Goal: Information Seeking & Learning: Learn about a topic

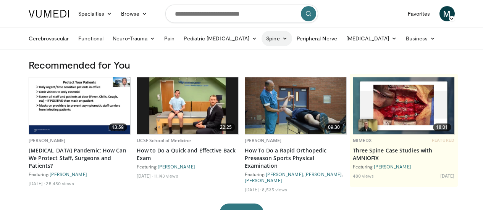
click at [261, 36] on link "Spine" at bounding box center [276, 38] width 30 height 15
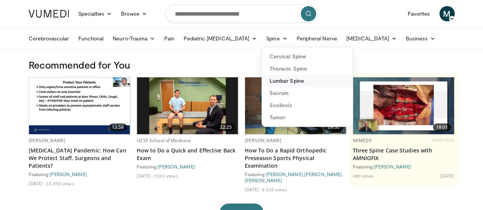
click at [262, 80] on link "Lumbar Spine" at bounding box center [307, 81] width 91 height 12
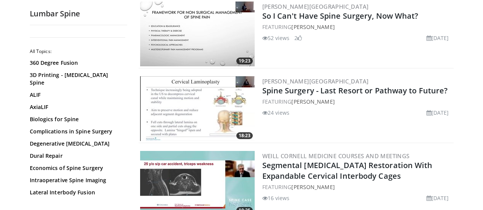
scroll to position [1839, 0]
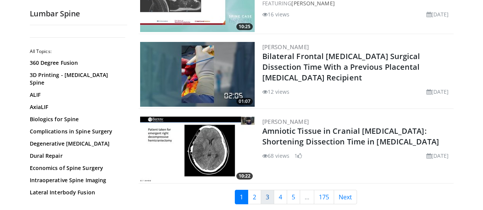
click at [273, 197] on link "3" at bounding box center [267, 197] width 13 height 15
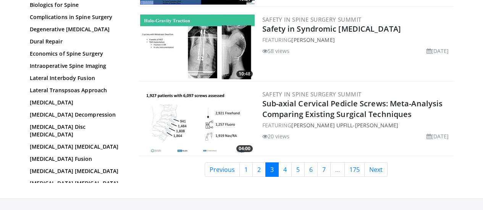
scroll to position [1873, 0]
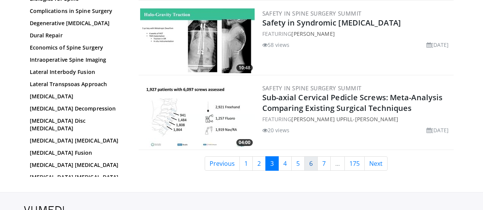
click at [311, 163] on link "6" at bounding box center [310, 163] width 13 height 15
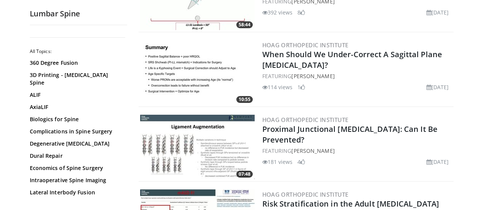
scroll to position [957, 0]
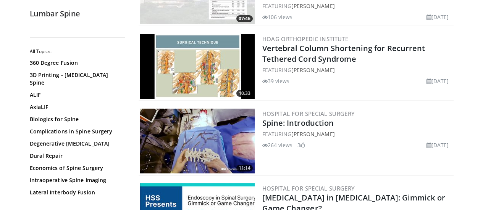
click at [201, 133] on img at bounding box center [197, 141] width 114 height 65
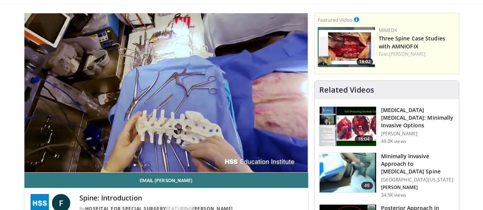
scroll to position [61, 0]
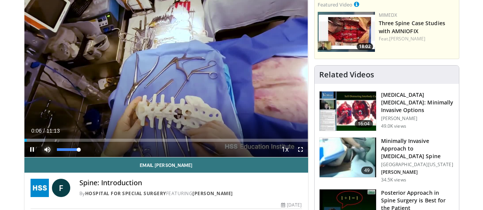
click at [40, 157] on span "Video Player" at bounding box center [47, 149] width 15 height 15
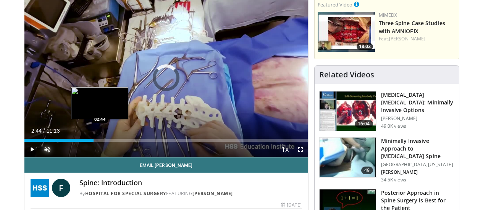
click at [81, 142] on div "Loaded : 0.00% 02:44 02:44" at bounding box center [166, 138] width 284 height 7
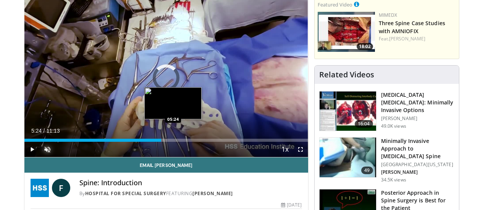
click at [154, 142] on div "Loaded : 31.23% 05:24 05:24" at bounding box center [166, 138] width 284 height 7
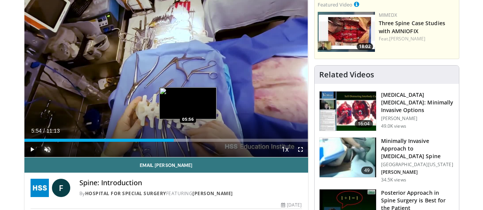
click at [168, 142] on div "Progress Bar" at bounding box center [173, 140] width 29 height 3
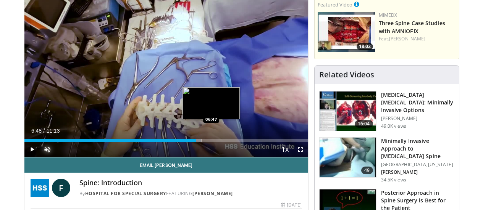
click at [193, 142] on div "Progress Bar" at bounding box center [181, 140] width 39 height 3
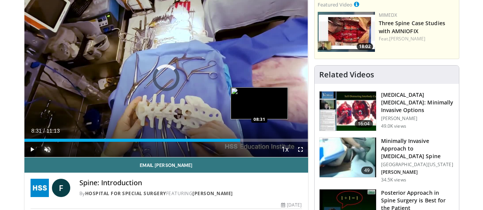
click at [240, 142] on div "Loaded : 69.89% 08:31 08:31" at bounding box center [166, 140] width 284 height 3
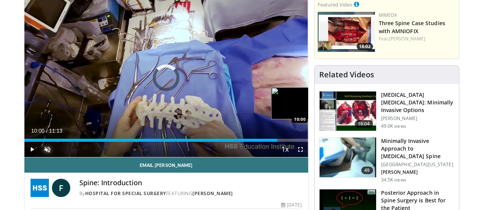
click at [280, 142] on div "Loaded : 84.76% 10:00 10:00" at bounding box center [166, 138] width 284 height 7
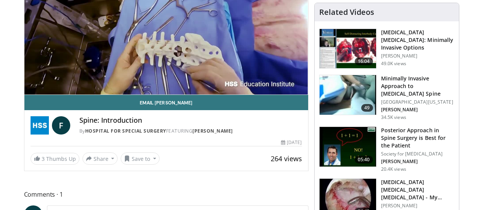
scroll to position [126, 0]
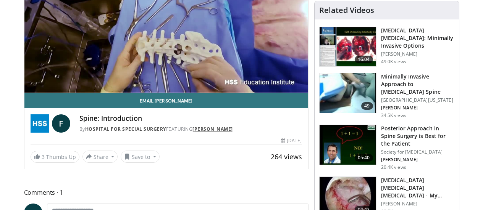
click at [195, 132] on link "[PERSON_NAME]" at bounding box center [212, 129] width 40 height 6
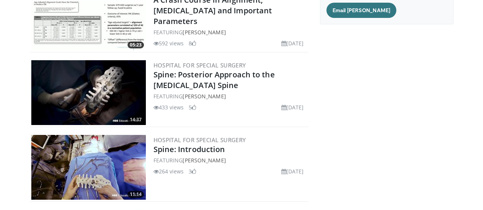
scroll to position [116, 0]
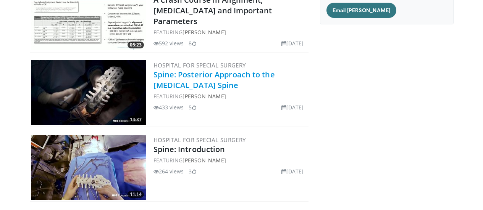
click at [241, 77] on link "Spine: Posterior Approach to the [MEDICAL_DATA] Spine" at bounding box center [213, 79] width 121 height 21
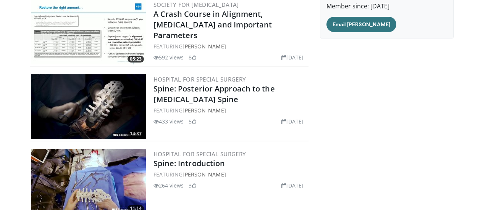
scroll to position [103, 0]
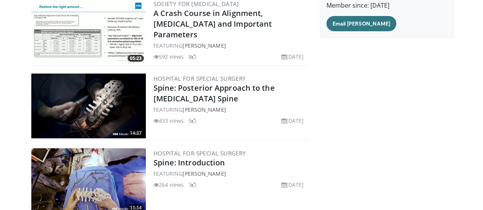
click at [67, 101] on img at bounding box center [88, 106] width 114 height 65
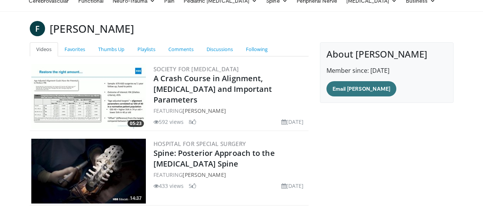
scroll to position [0, 0]
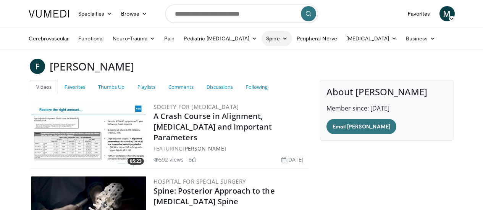
click at [261, 35] on link "Spine" at bounding box center [276, 38] width 30 height 15
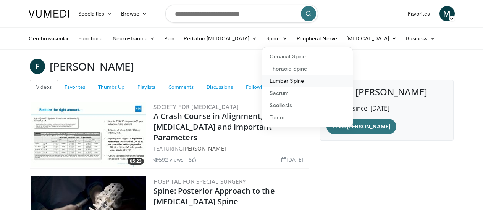
click at [262, 81] on link "Lumbar Spine" at bounding box center [307, 81] width 91 height 12
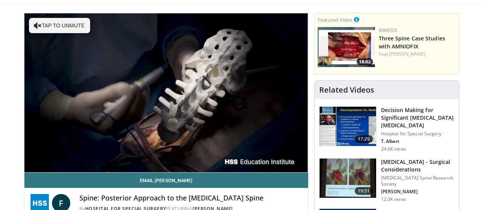
scroll to position [45, 0]
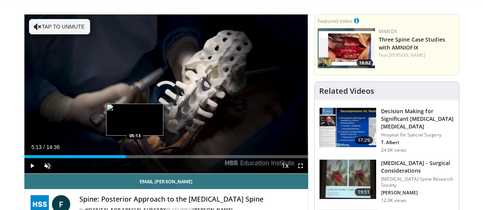
click at [116, 158] on div "Loaded : 5.65% 00:07 05:13" at bounding box center [166, 156] width 284 height 3
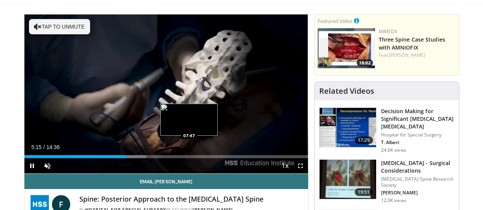
click at [170, 158] on div "Loaded : 42.99% 05:16 07:47" at bounding box center [166, 156] width 284 height 3
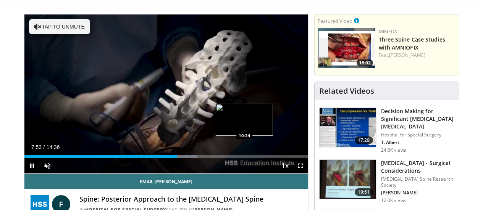
click at [225, 172] on video-js "**********" at bounding box center [166, 95] width 284 height 160
click at [226, 158] on div "Loaded : 61.10% 07:55 10:25" at bounding box center [166, 156] width 284 height 3
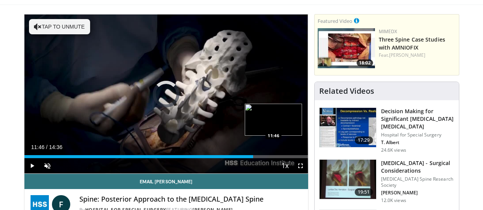
click at [254, 158] on div "Loaded : 78.79% 10:28 11:46" at bounding box center [166, 154] width 284 height 7
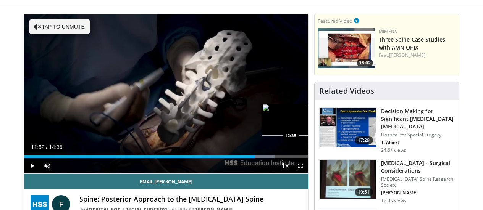
click at [271, 158] on div "Loaded : 88.26% 11:52 12:35" at bounding box center [166, 154] width 284 height 7
click at [289, 158] on div "Progress Bar" at bounding box center [274, 156] width 31 height 3
click at [302, 158] on div "Loaded : 99.57% 13:32 14:03" at bounding box center [166, 156] width 284 height 3
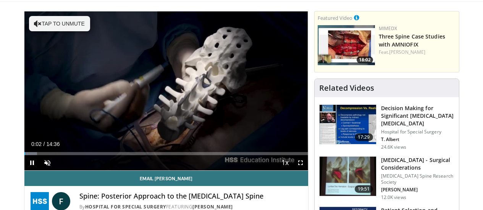
scroll to position [49, 0]
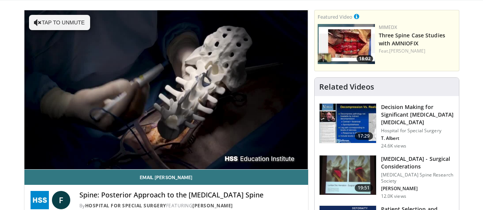
click at [144, 164] on video-js "**********" at bounding box center [166, 90] width 284 height 160
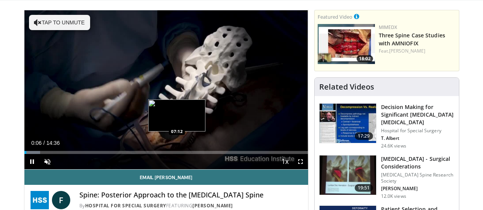
click at [158, 154] on div "Loaded : 5.65% 00:06 07:12" at bounding box center [166, 152] width 284 height 3
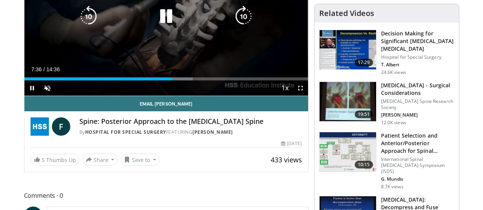
scroll to position [124, 0]
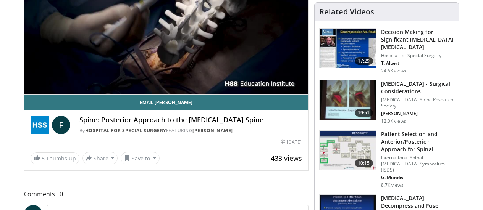
click at [121, 134] on link "Hospital for Special Surgery" at bounding box center [125, 130] width 81 height 6
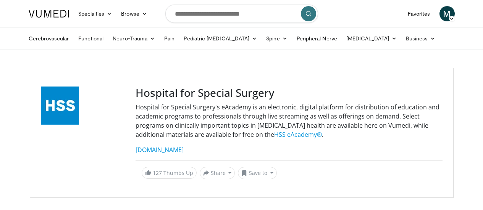
scroll to position [0, 0]
click at [274, 131] on link "HSS eAcademy®" at bounding box center [298, 134] width 48 height 8
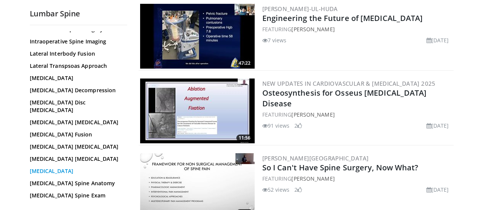
scroll to position [1504, 0]
click at [40, 62] on link "Lateral Transpsoas Approach" at bounding box center [76, 66] width 93 height 8
click at [115, 155] on div "All Topics: 360 Degree Fusion 3D Printing - Lumbar Spine ALIF AxiaLIF Biologics…" at bounding box center [78, 195] width 97 height 606
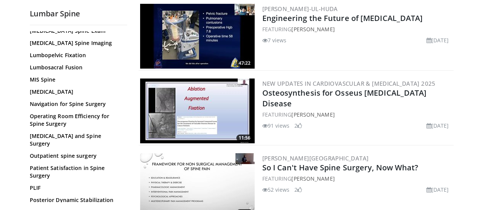
scroll to position [306, 0]
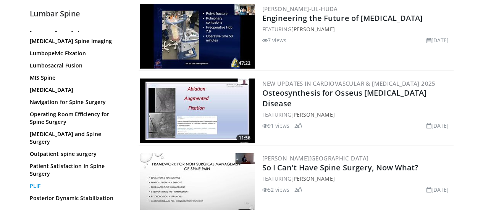
click at [30, 182] on link "PLIF" at bounding box center [76, 186] width 93 height 8
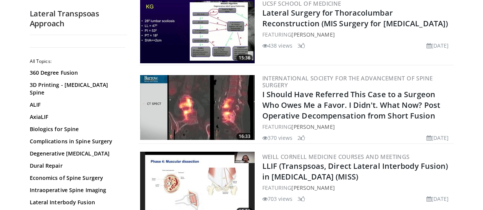
scroll to position [664, 0]
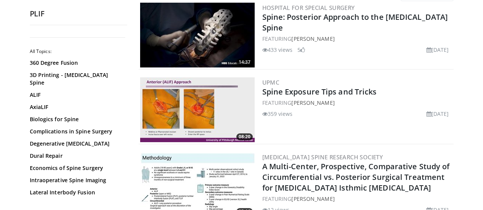
scroll to position [84, 0]
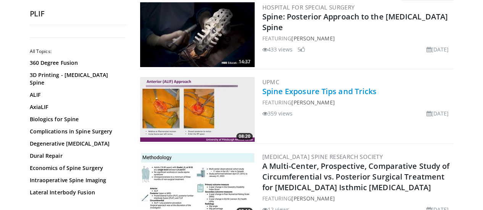
click at [341, 90] on link "Spine Exposure Tips and Tricks" at bounding box center [319, 91] width 114 height 10
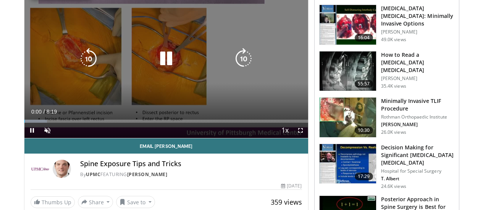
scroll to position [81, 0]
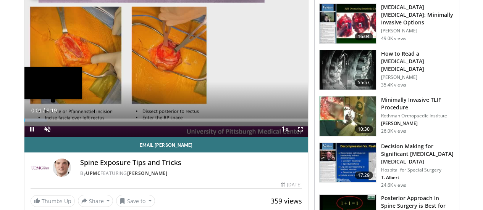
click at [164, 122] on div "Loaded : 7.99% 0:01" at bounding box center [166, 120] width 284 height 3
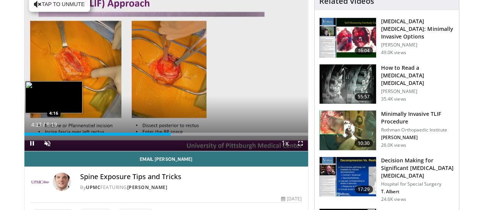
scroll to position [63, 0]
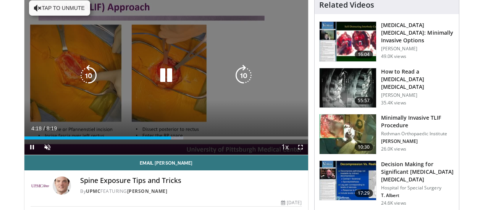
click at [230, 155] on div "10 seconds Tap to unmute" at bounding box center [166, 75] width 284 height 159
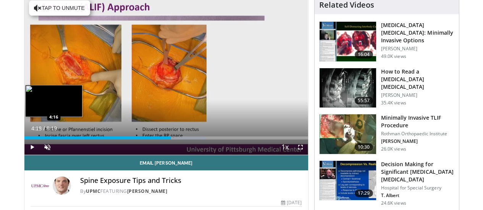
click at [228, 140] on div "Loaded : 64.01% 4:18 4:16" at bounding box center [166, 138] width 284 height 3
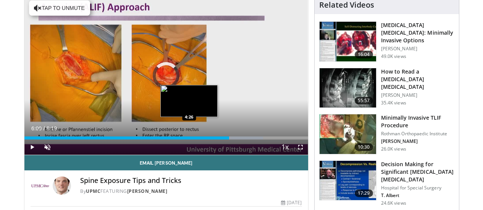
click at [170, 140] on div "6:00" at bounding box center [126, 138] width 205 height 3
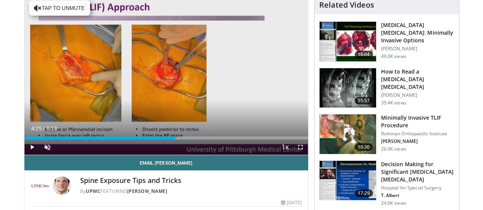
click at [218, 140] on div "Loaded : 66.01% 4:26 2:05" at bounding box center [166, 138] width 284 height 3
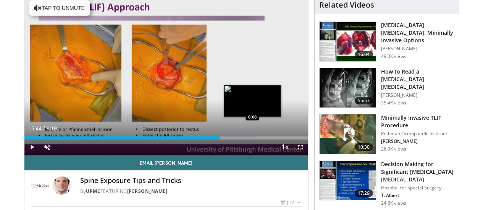
click at [234, 140] on div "Loaded : 82.02% 5:44 6:08" at bounding box center [166, 138] width 284 height 3
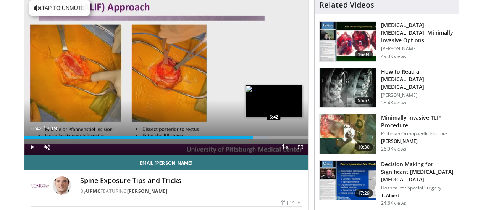
click at [255, 140] on div "Loaded : 86.02% 6:42 6:42" at bounding box center [166, 135] width 284 height 7
click at [263, 140] on div "Loaded : 94.02% 6:57 6:57" at bounding box center [166, 135] width 284 height 7
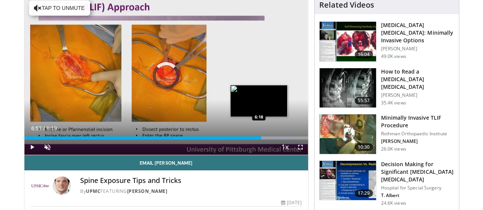
click at [240, 140] on div "6:57" at bounding box center [142, 138] width 237 height 3
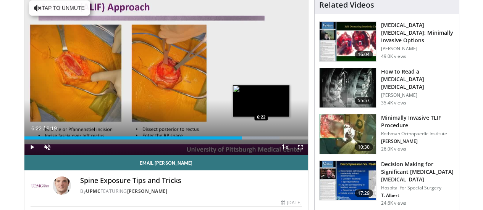
click at [242, 140] on div "Progress Bar" at bounding box center [257, 138] width 45 height 3
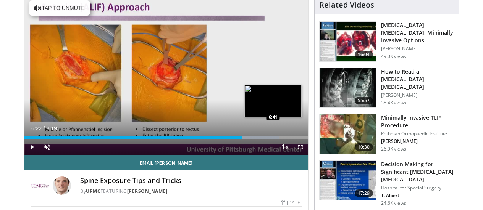
click at [254, 140] on div "Loaded : 90.02% 6:22 6:41" at bounding box center [166, 138] width 284 height 3
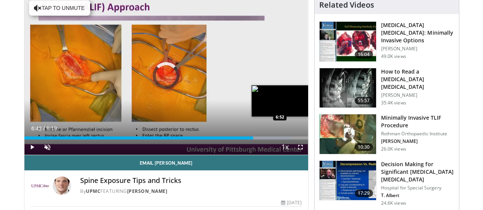
click at [261, 140] on div "Loaded : 94.02% 6:42 6:52" at bounding box center [166, 135] width 284 height 7
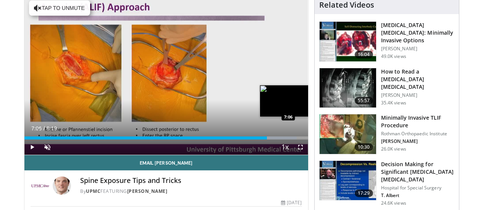
click at [269, 140] on div "Loaded : 96.02% 6:52 7:06" at bounding box center [166, 135] width 284 height 7
click at [275, 140] on div "Progress Bar" at bounding box center [277, 138] width 52 height 3
click at [286, 140] on div "Progress Bar" at bounding box center [281, 138] width 53 height 3
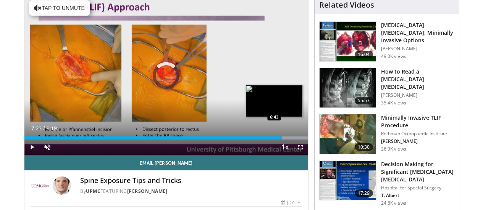
click at [255, 140] on div "Loaded : 100.00% 7:33 6:43" at bounding box center [166, 135] width 284 height 7
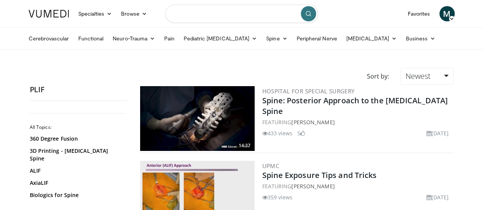
click at [199, 17] on input "Search topics, interventions" at bounding box center [241, 14] width 153 height 18
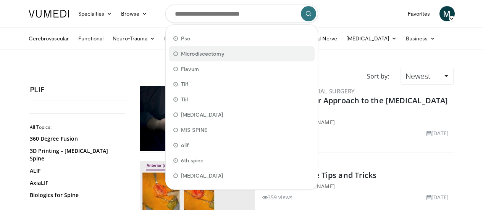
click at [206, 56] on span "Microdiscectomy" at bounding box center [203, 54] width 44 height 8
type input "**********"
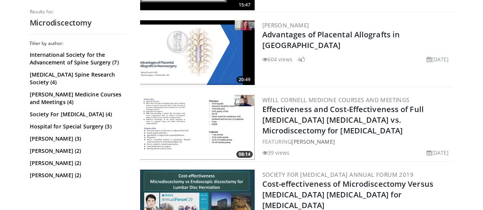
scroll to position [1195, 0]
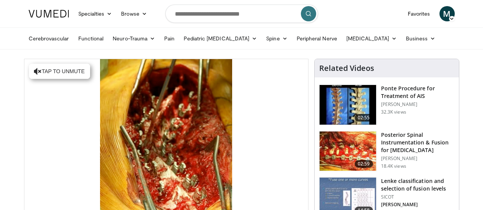
click at [370, 107] on img at bounding box center [347, 105] width 56 height 40
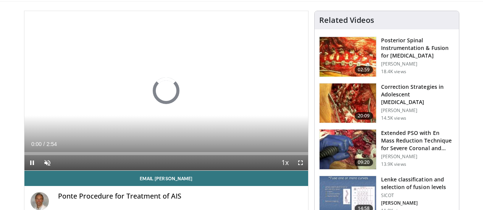
scroll to position [48, 0]
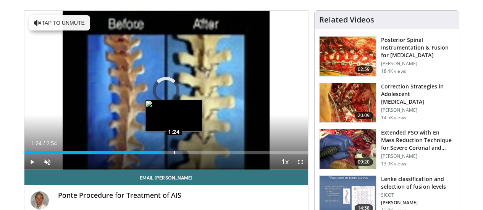
click at [155, 155] on div "Loaded : 22.88% 1:24 1:24" at bounding box center [166, 150] width 284 height 7
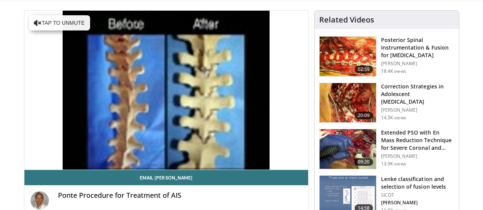
click at [353, 103] on img at bounding box center [347, 103] width 56 height 40
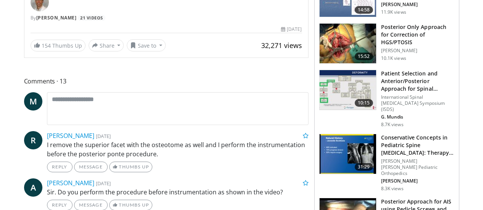
scroll to position [242, 0]
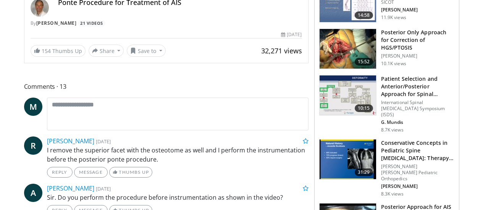
click at [446, 37] on h3 "Posterior Only Approach for Correction of HGS/PTOSIS" at bounding box center [417, 40] width 73 height 23
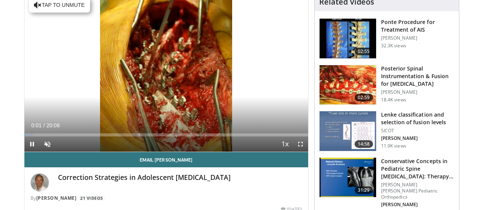
scroll to position [68, 0]
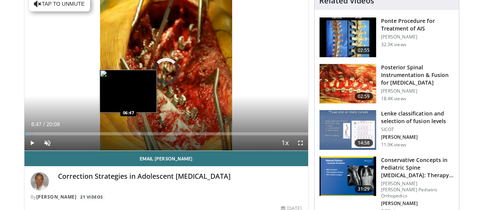
click at [109, 135] on div "Loaded : 3.28% 00:03 06:47" at bounding box center [166, 131] width 284 height 7
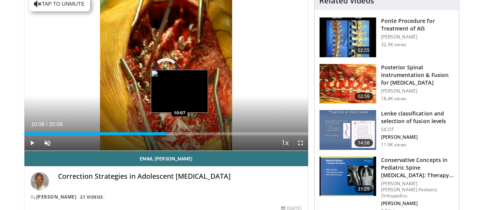
click at [161, 135] on div "Loaded : 36.40% 10:08 10:07" at bounding box center [166, 133] width 284 height 3
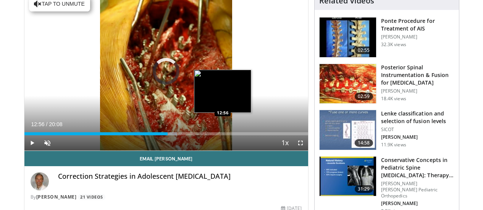
click at [203, 135] on div "Loaded : 53.77% 10:11 12:56" at bounding box center [166, 131] width 284 height 7
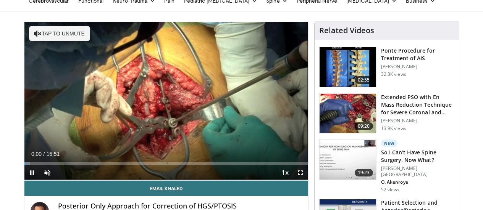
scroll to position [54, 0]
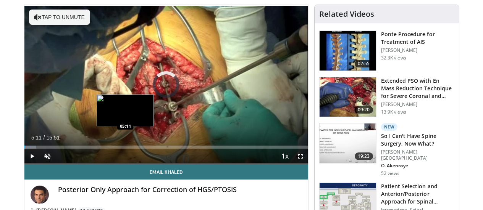
click at [106, 149] on div "Loaded : 4.16% 00:03 05:11" at bounding box center [166, 145] width 284 height 7
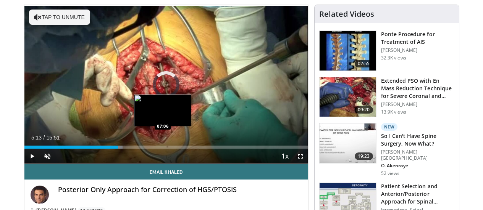
click at [143, 149] on div "Loaded : 34.71% 05:13 07:06" at bounding box center [166, 145] width 284 height 7
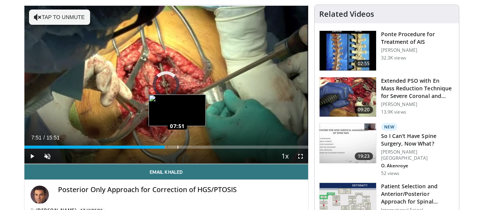
click at [158, 149] on div "Loaded : 0.00% 07:51 07:51" at bounding box center [166, 145] width 284 height 7
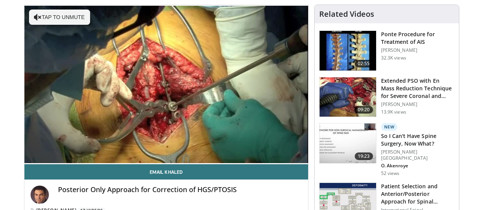
click at [356, 93] on img at bounding box center [347, 97] width 56 height 40
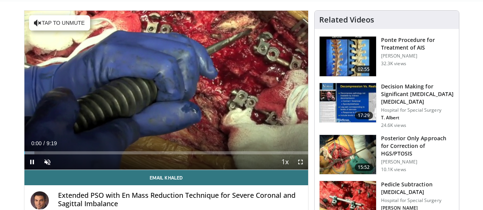
scroll to position [49, 0]
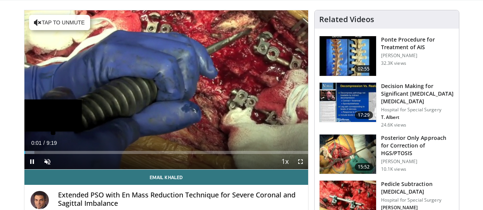
click at [166, 154] on div "Loaded : 3.58% 0:01" at bounding box center [166, 150] width 284 height 7
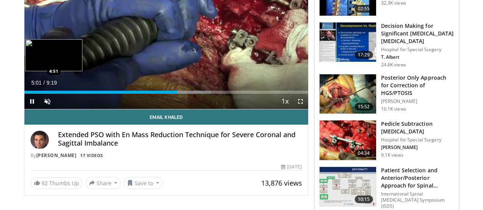
scroll to position [110, 0]
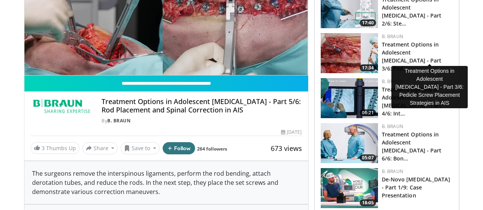
scroll to position [153, 0]
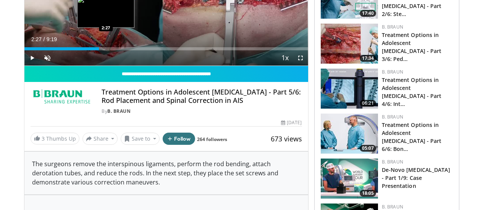
click at [86, 50] on div "Loaded : 0.00% 2:27 2:27" at bounding box center [166, 48] width 284 height 3
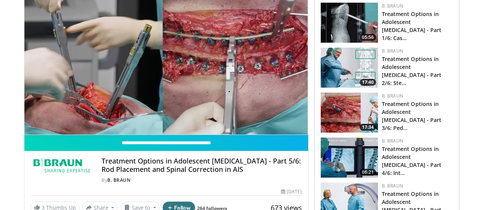
scroll to position [81, 0]
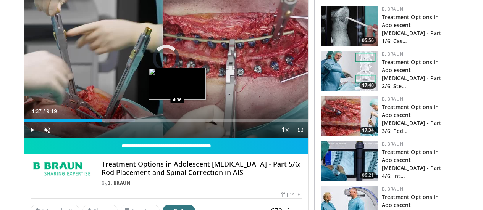
click at [158, 122] on div "Loaded : 38.99% 4:37 4:36" at bounding box center [166, 120] width 284 height 3
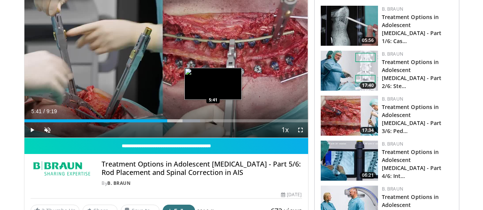
click at [194, 122] on div "Progress Bar" at bounding box center [191, 120] width 18 height 3
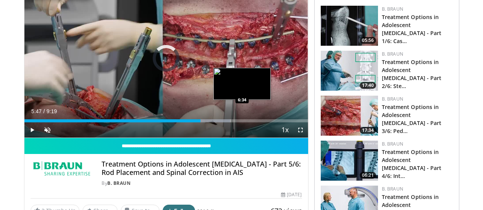
click at [223, 122] on div "Loaded : 72.68% 5:47 6:34" at bounding box center [166, 118] width 284 height 7
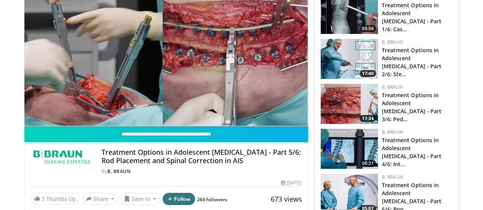
scroll to position [96, 0]
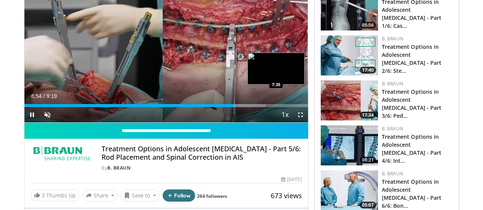
click at [257, 107] on div "Progress Bar" at bounding box center [242, 105] width 48 height 3
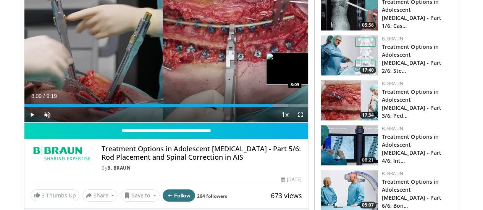
click at [276, 107] on div "Loaded : 92.94% 8:09 8:09" at bounding box center [166, 103] width 284 height 7
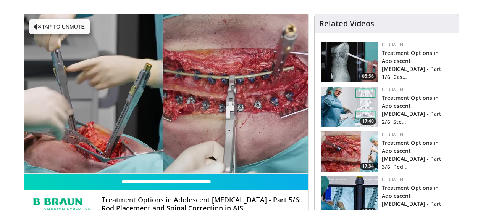
scroll to position [44, 0]
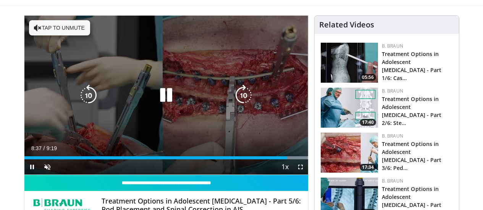
click at [161, 101] on icon "Video Player" at bounding box center [165, 95] width 21 height 21
click at [157, 99] on icon "Video Player" at bounding box center [165, 95] width 21 height 21
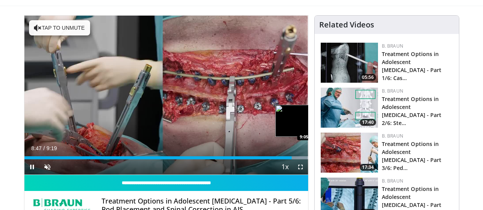
click at [306, 160] on div "Loaded : 100.00% 8:47 9:05" at bounding box center [166, 155] width 284 height 7
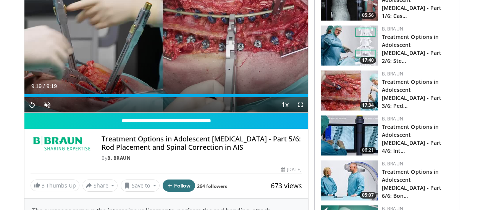
scroll to position [92, 0]
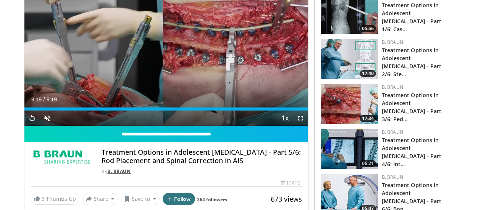
click at [107, 175] on link "B. Braun" at bounding box center [118, 171] width 23 height 6
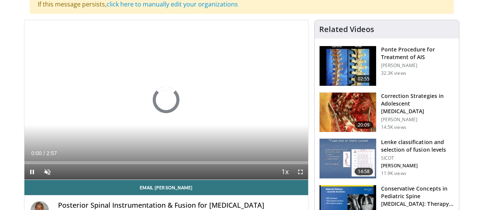
scroll to position [95, 0]
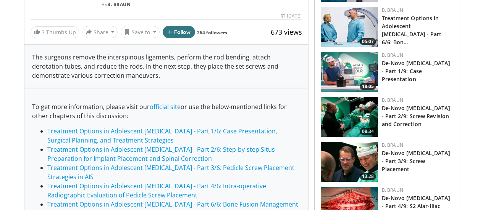
scroll to position [92, 0]
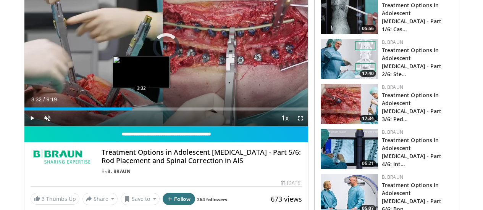
click at [122, 111] on div "Loaded : 0.00% 3:32 3:32" at bounding box center [166, 109] width 284 height 3
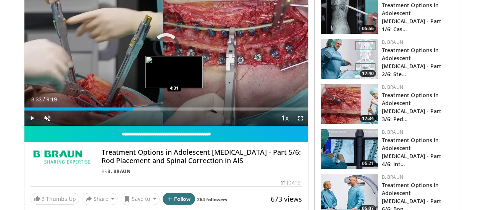
click at [155, 111] on div "Loaded : 47.86% 3:33 4:31" at bounding box center [166, 106] width 284 height 7
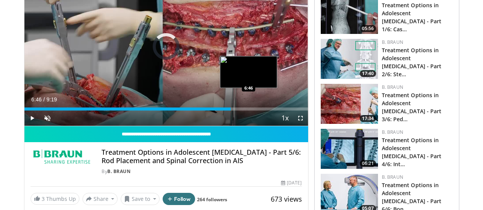
click at [230, 111] on div "Loaded : 60.27% 6:46 6:46" at bounding box center [166, 106] width 284 height 7
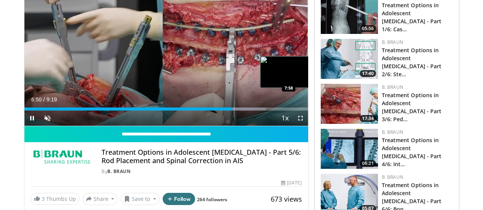
click at [269, 111] on div "Loaded : 85.09% 6:50 7:58" at bounding box center [166, 106] width 284 height 7
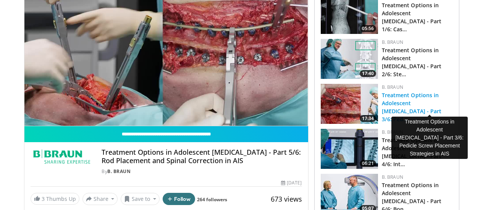
click at [414, 101] on link "Treatment Options in Adolescent Idiopathic Scoliosis - Part 3/6: Ped…" at bounding box center [412, 107] width 60 height 31
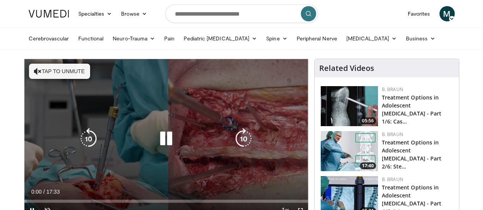
click at [274, 77] on div "10 seconds Tap to unmute" at bounding box center [166, 138] width 284 height 159
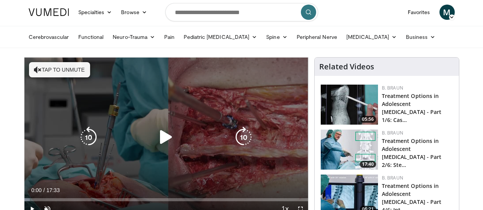
click at [161, 135] on icon "Video Player" at bounding box center [165, 137] width 21 height 21
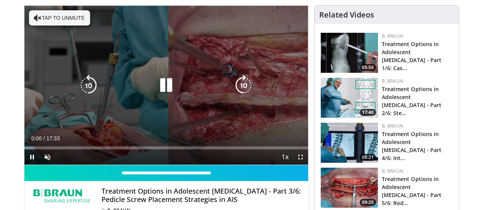
scroll to position [65, 0]
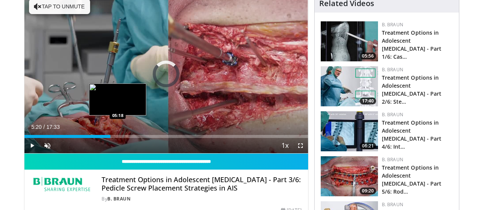
click at [99, 138] on div "Loaded : 0.00% 00:02 05:18" at bounding box center [166, 136] width 284 height 3
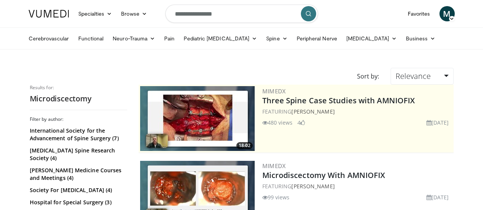
scroll to position [1195, 0]
